Goal: Find specific page/section: Find specific page/section

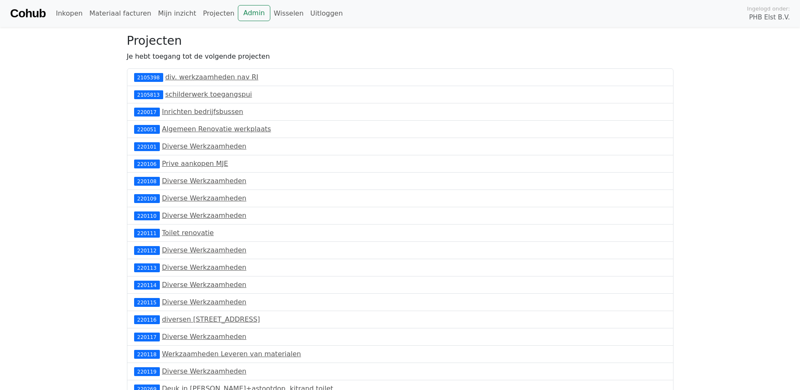
click at [38, 11] on link "Cohub" at bounding box center [27, 13] width 35 height 20
drag, startPoint x: 218, startPoint y: 12, endPoint x: 224, endPoint y: 10, distance: 5.9
click at [219, 12] on link "Projecten" at bounding box center [218, 13] width 38 height 17
click at [238, 10] on link "Admin" at bounding box center [254, 13] width 32 height 16
